Goal: Information Seeking & Learning: Learn about a topic

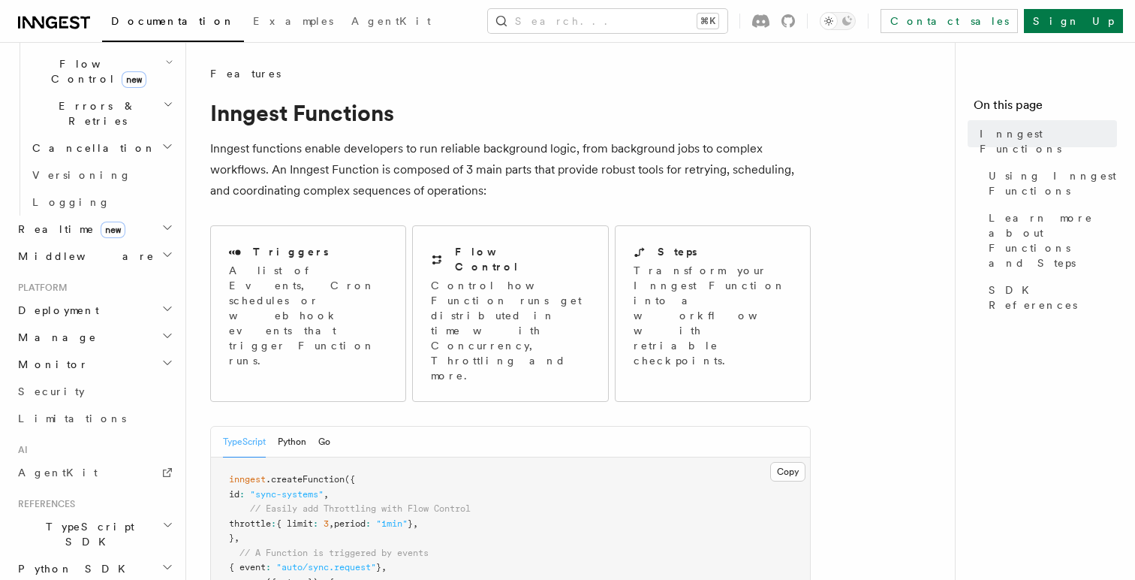
scroll to position [622, 0]
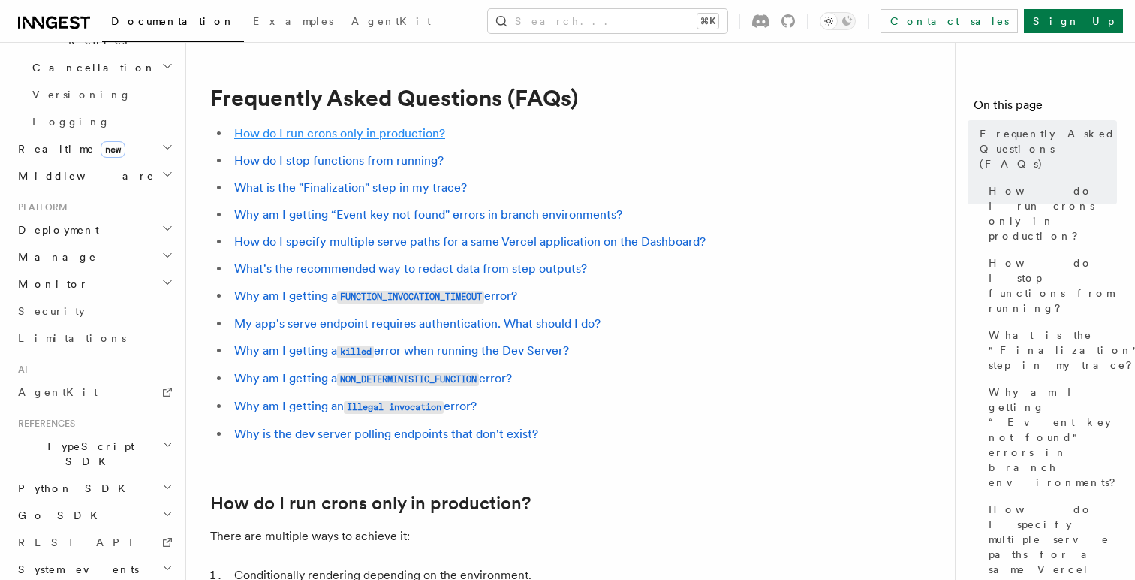
click at [399, 131] on link "How do I run crons only in production?" at bounding box center [339, 133] width 211 height 14
click at [640, 28] on button "Search... ⌘K" at bounding box center [607, 21] width 239 height 24
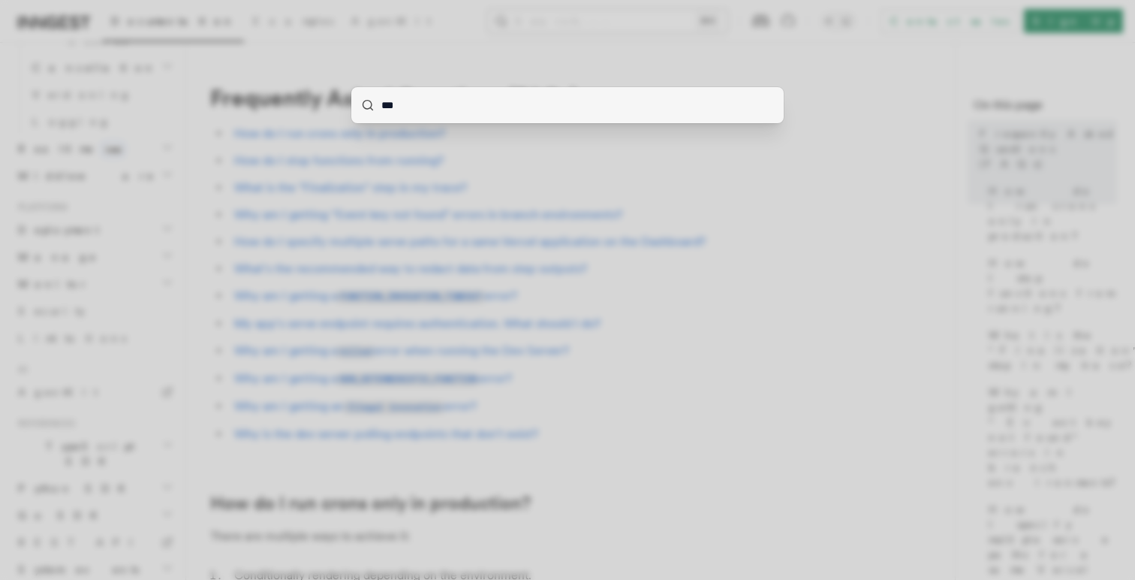
type input "****"
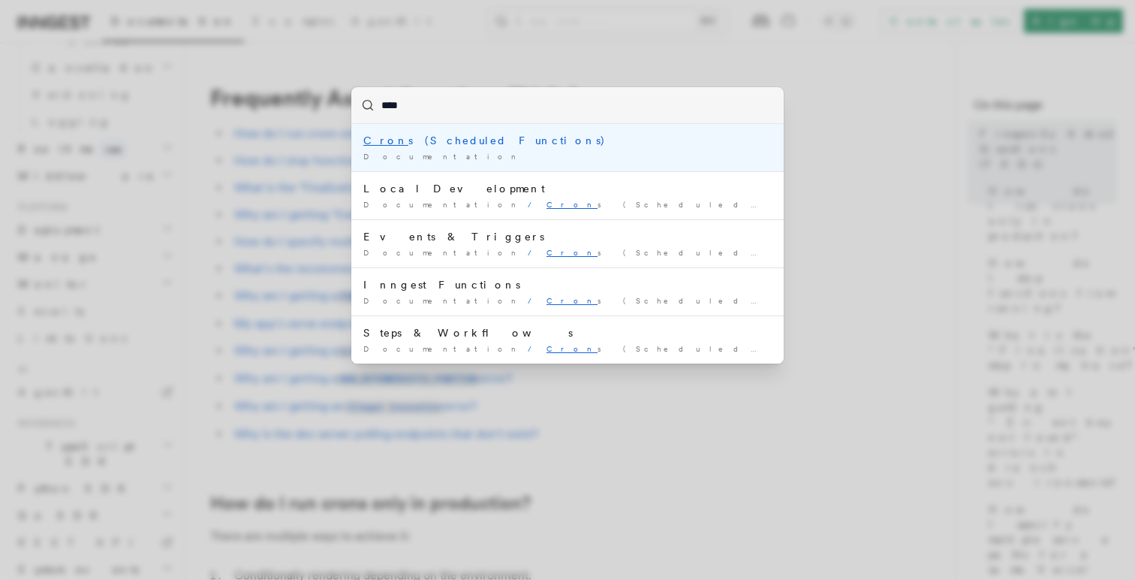
click at [530, 151] on div "Documentation /" at bounding box center [567, 156] width 408 height 11
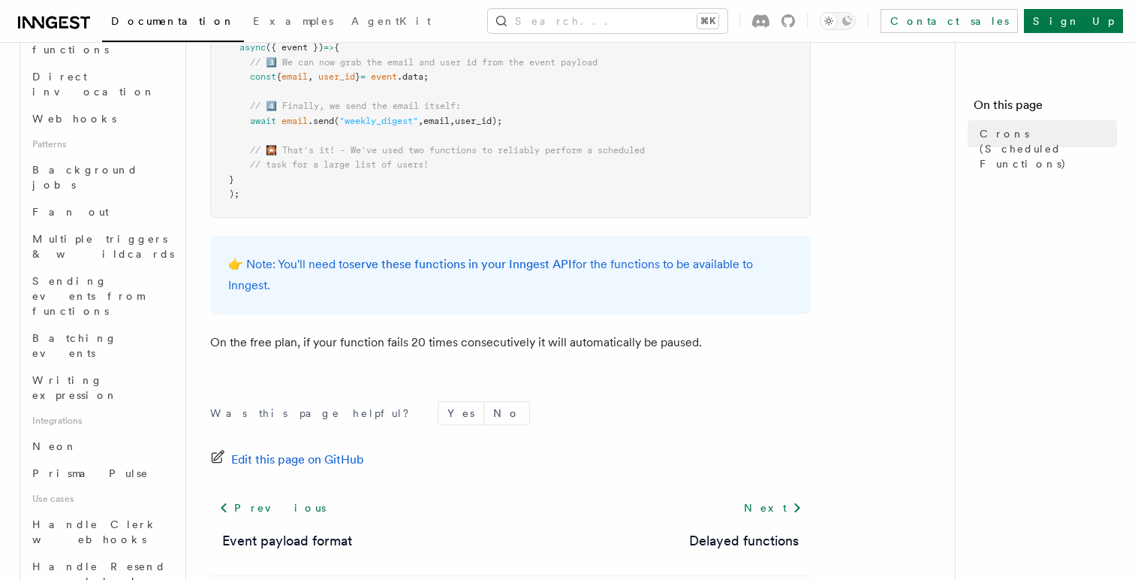
scroll to position [1020, 0]
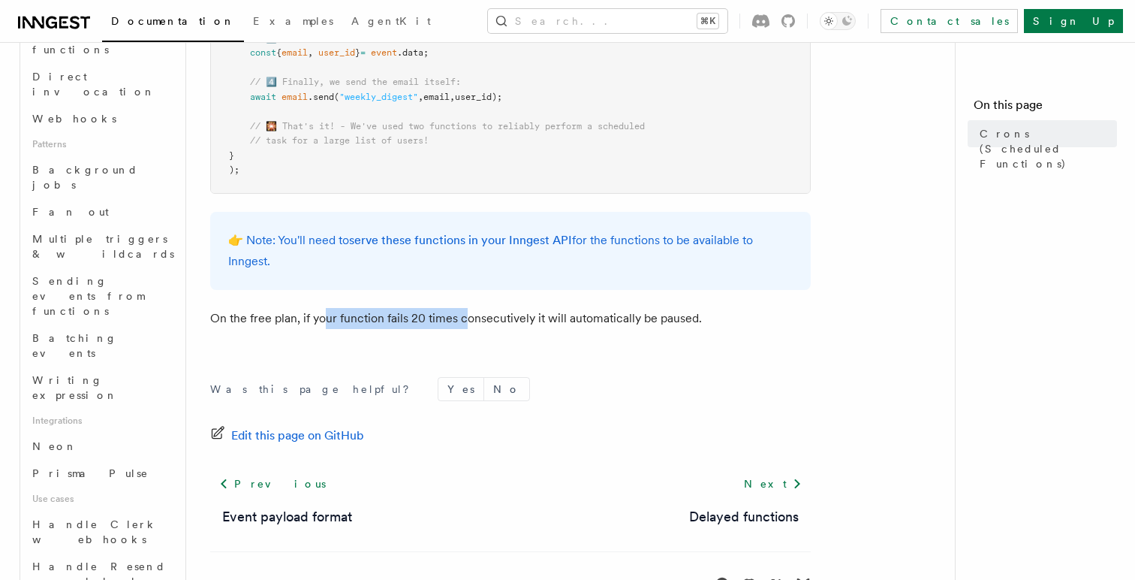
drag, startPoint x: 321, startPoint y: 316, endPoint x: 464, endPoint y: 317, distance: 142.6
click at [464, 317] on p "On the free plan, if your function fails 20 times consecutively it will automat…" at bounding box center [510, 318] width 601 height 21
click at [530, 321] on p "On the free plan, if your function fails 20 times consecutively it will automat…" at bounding box center [510, 318] width 601 height 21
click at [609, 327] on p "On the free plan, if your function fails 20 times consecutively it will automat…" at bounding box center [510, 318] width 601 height 21
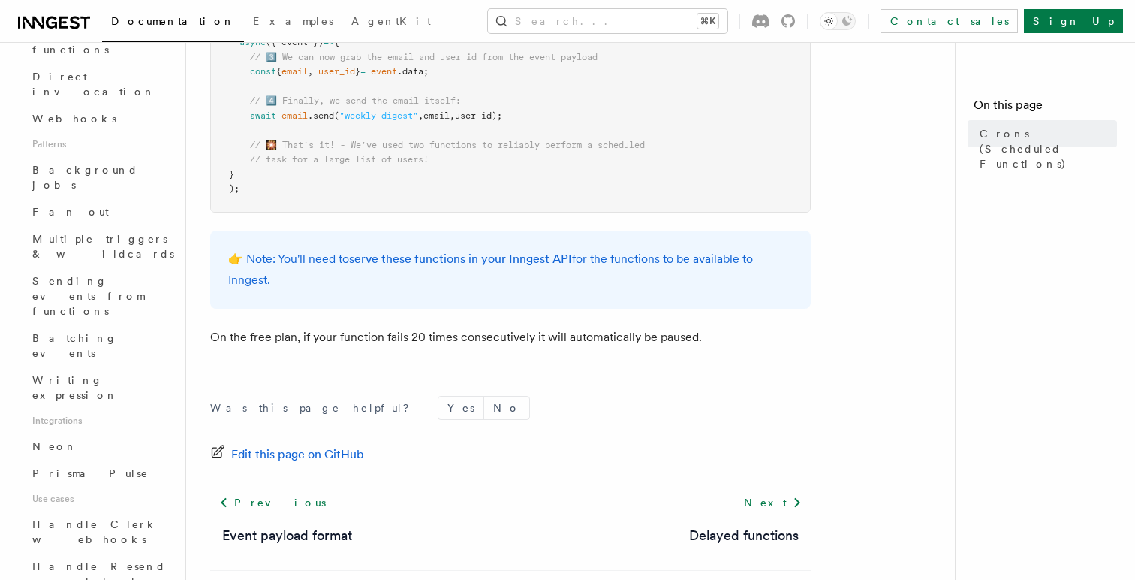
scroll to position [991, 0]
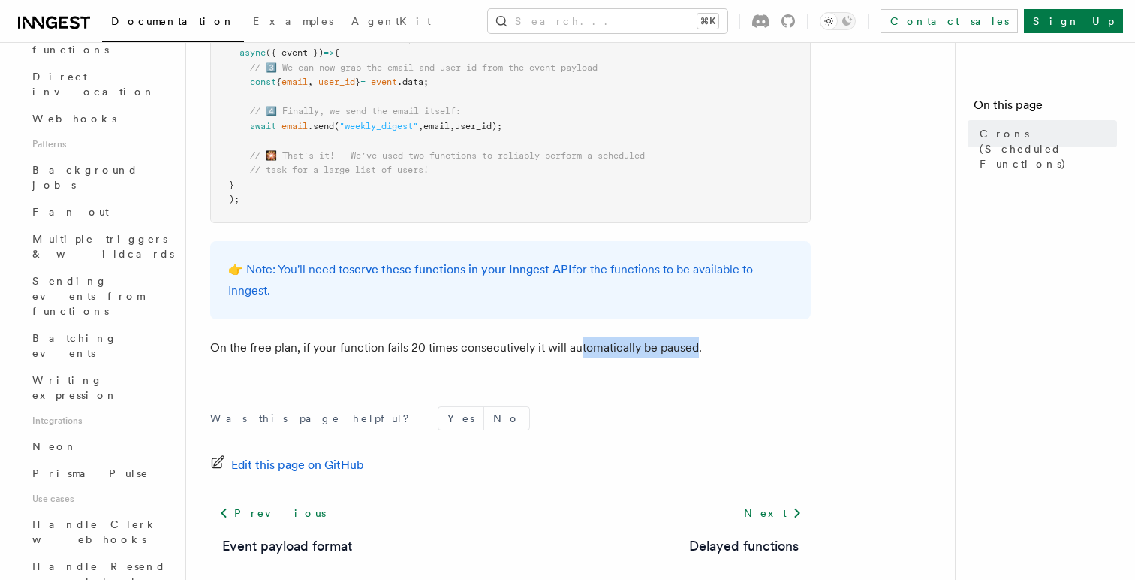
drag, startPoint x: 577, startPoint y: 344, endPoint x: 692, endPoint y: 351, distance: 115.1
click at [692, 351] on p "On the free plan, if your function fails 20 times consecutively it will automat…" at bounding box center [510, 347] width 601 height 21
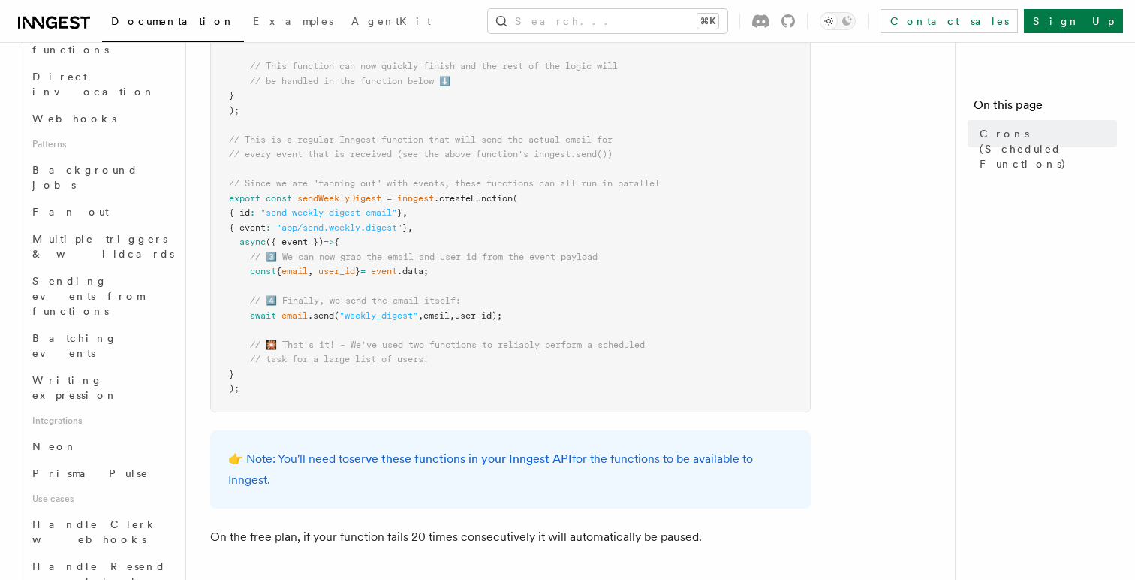
scroll to position [1067, 0]
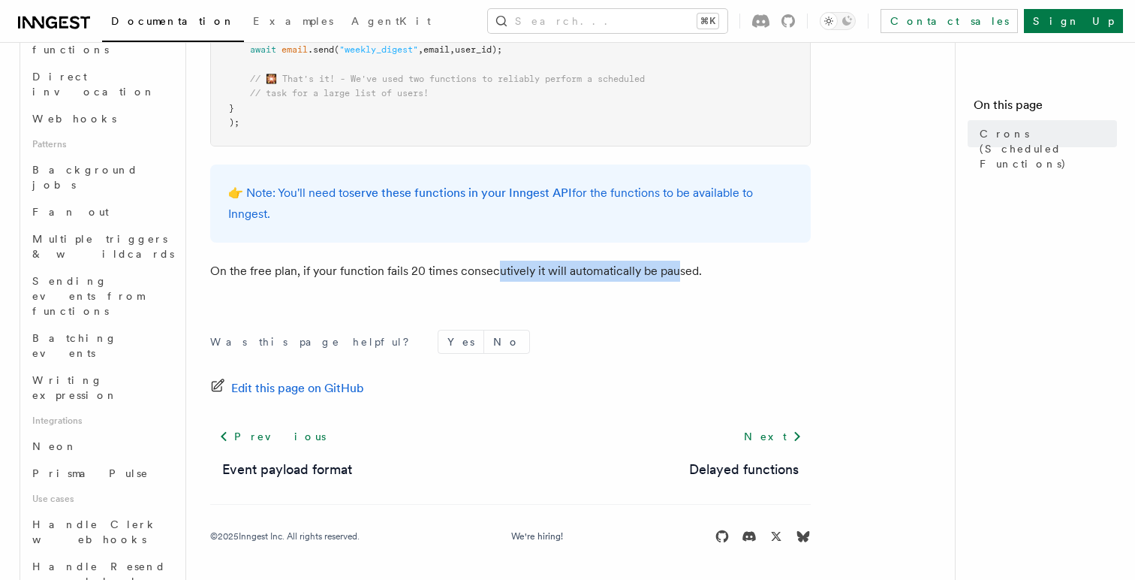
drag, startPoint x: 493, startPoint y: 275, endPoint x: 677, endPoint y: 275, distance: 183.9
click at [677, 275] on p "On the free plan, if your function fails 20 times consecutively it will automat…" at bounding box center [510, 270] width 601 height 21
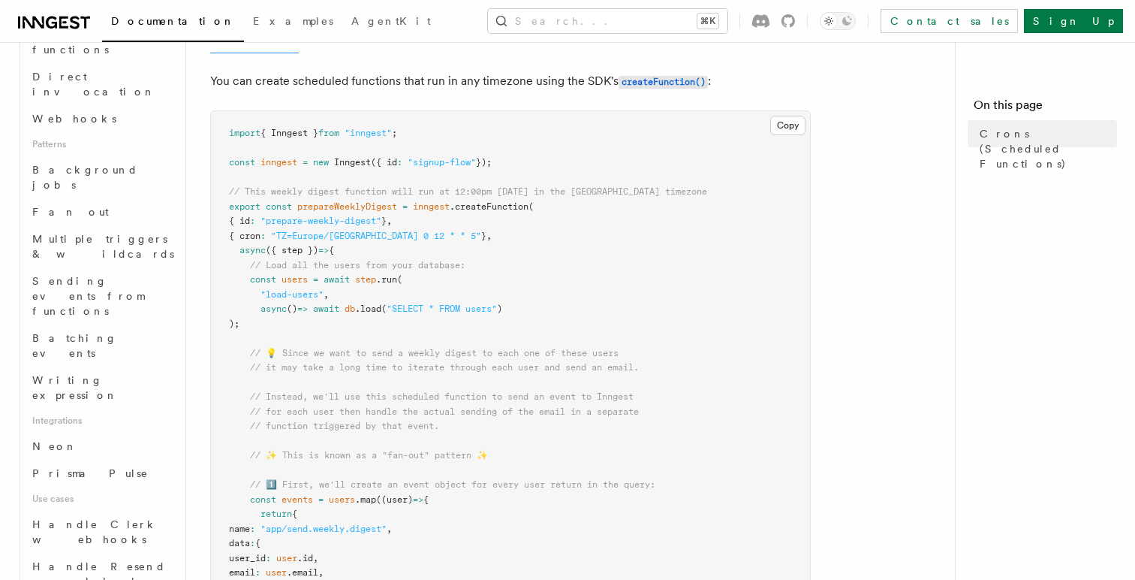
scroll to position [152, 0]
